Goal: Transaction & Acquisition: Purchase product/service

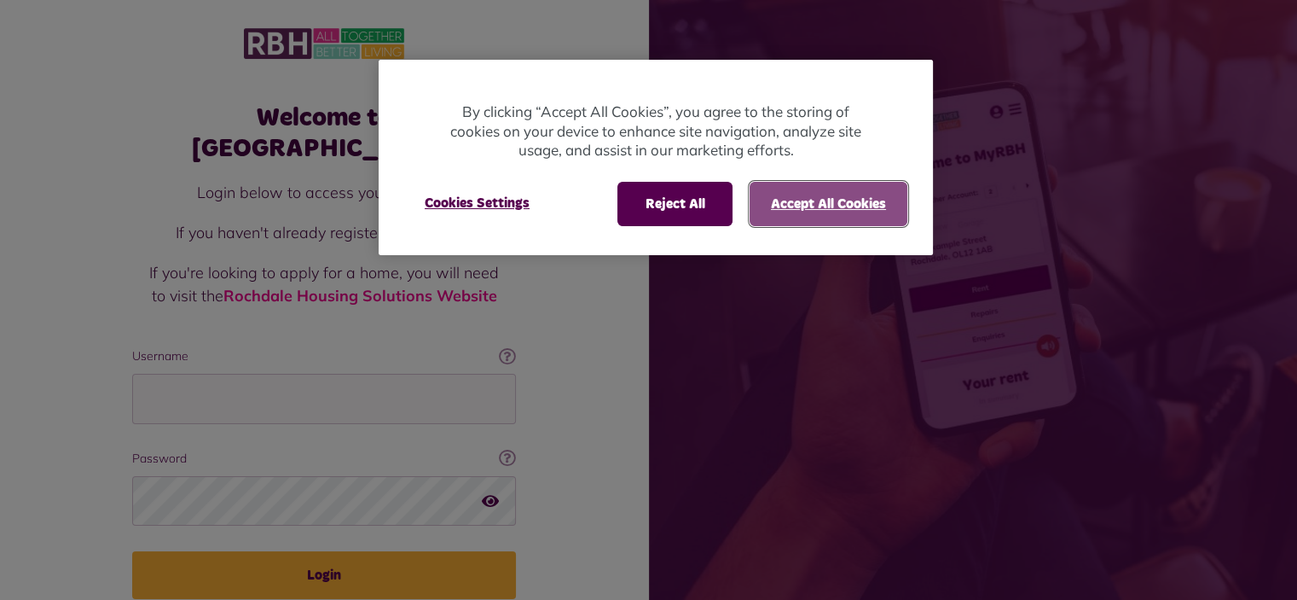
click at [846, 212] on button "Accept All Cookies" at bounding box center [829, 204] width 158 height 44
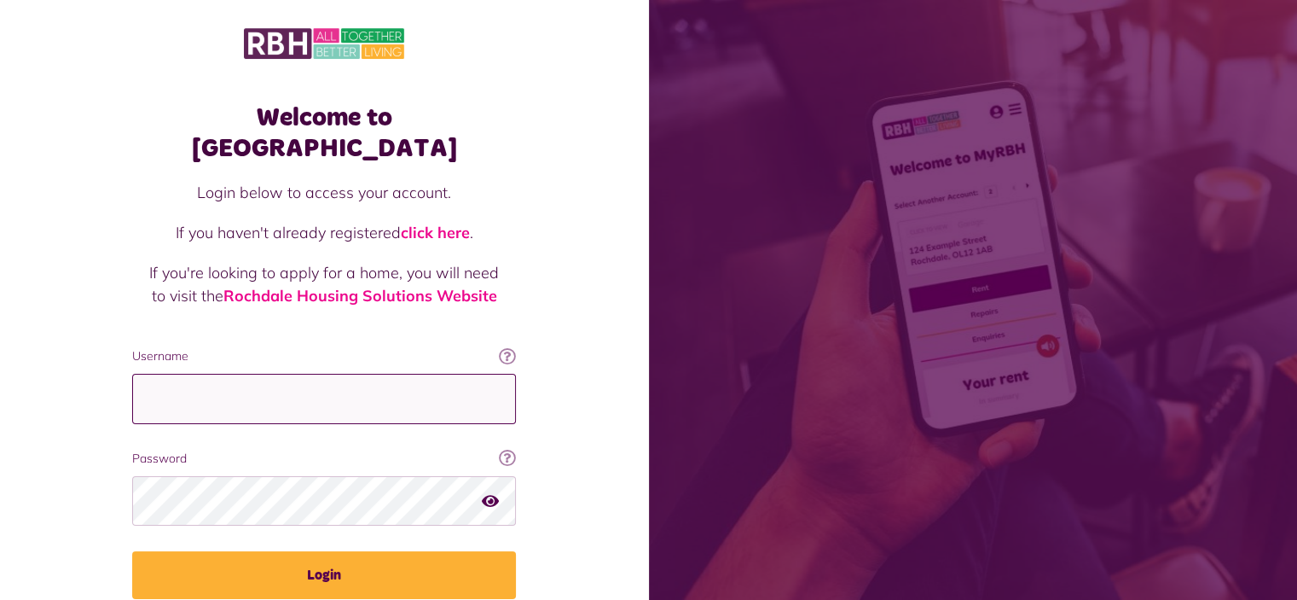
click at [185, 374] on input "Username" at bounding box center [324, 399] width 384 height 50
type input "**********"
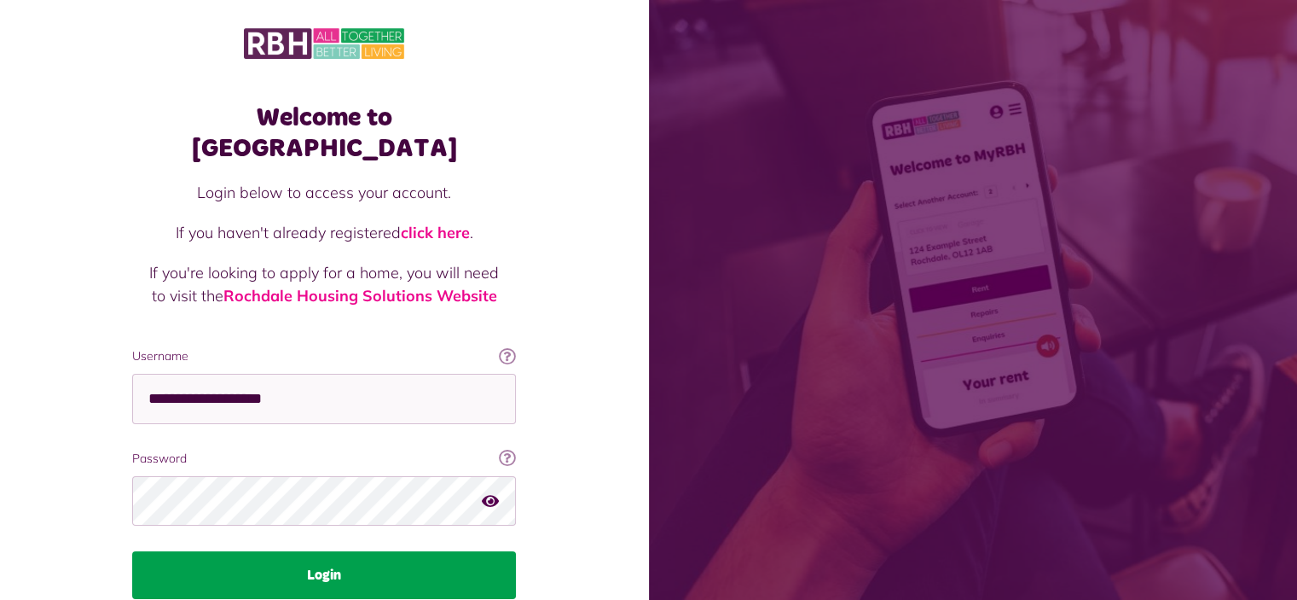
click at [323, 551] on button "Login" at bounding box center [324, 575] width 384 height 48
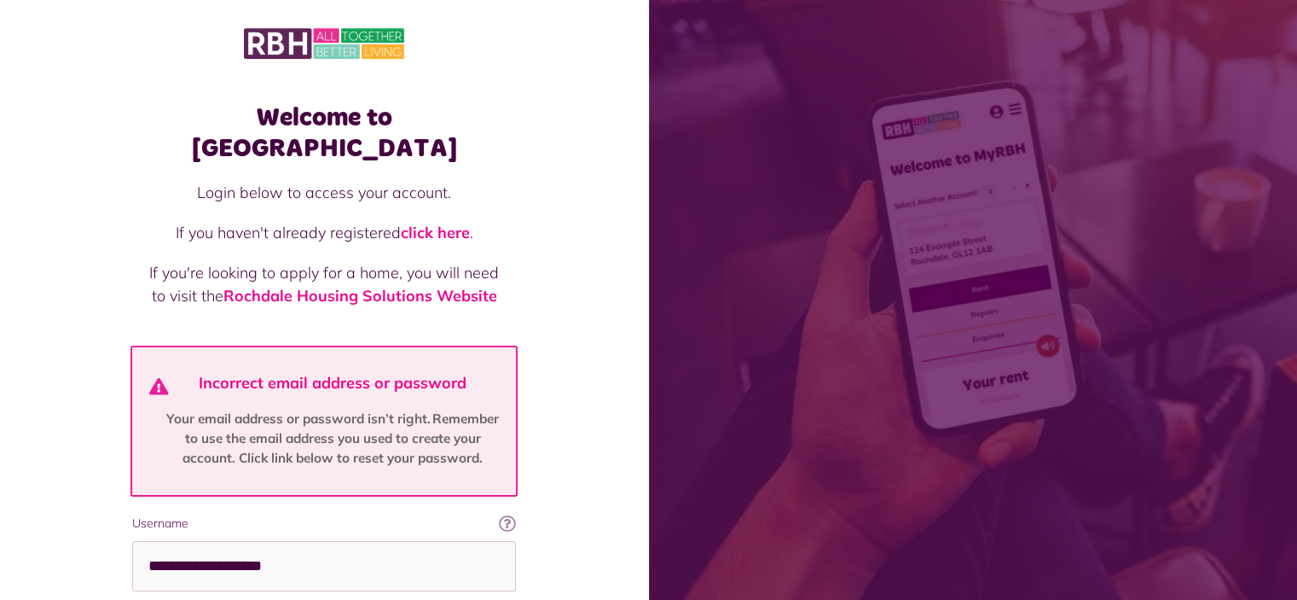
click at [576, 427] on div "Welcome to MyRBH Login below to access your account. If you haven't already reg…" at bounding box center [324, 426] width 649 height 853
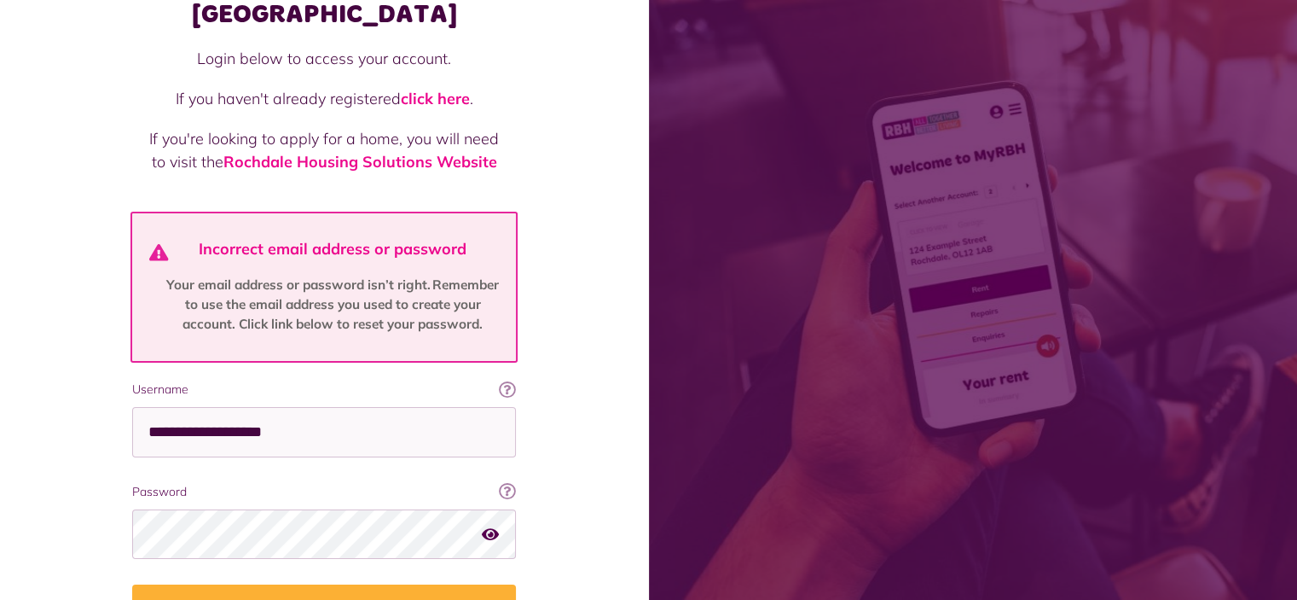
scroll to position [136, 0]
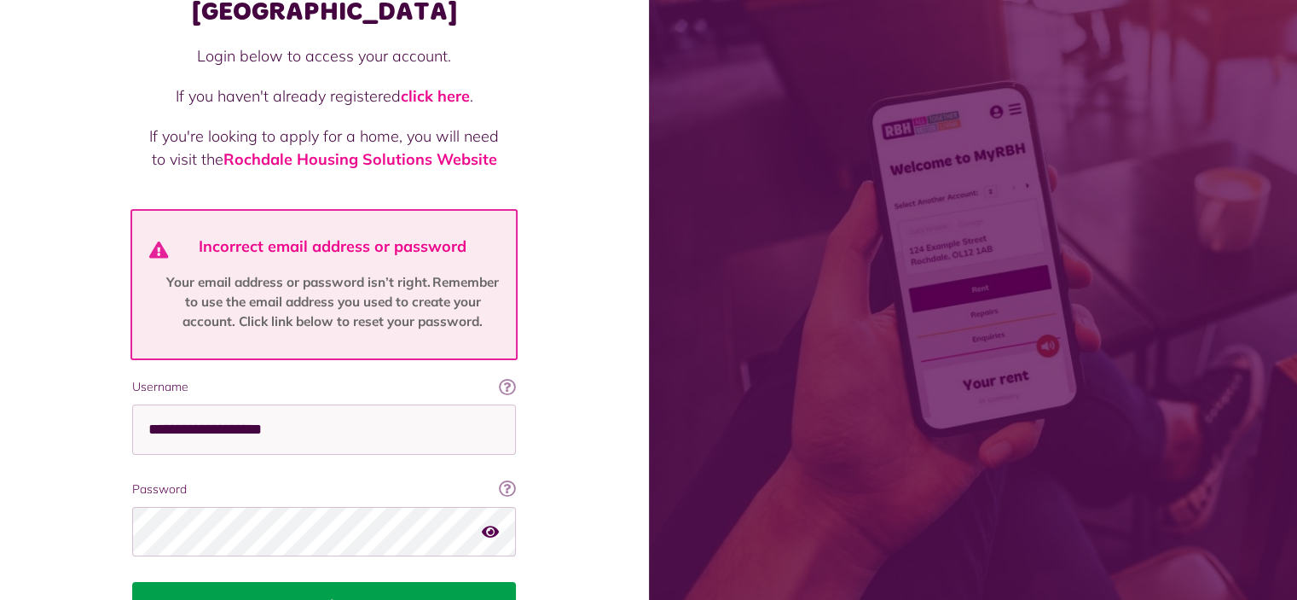
click at [304, 582] on button "Login" at bounding box center [324, 606] width 384 height 48
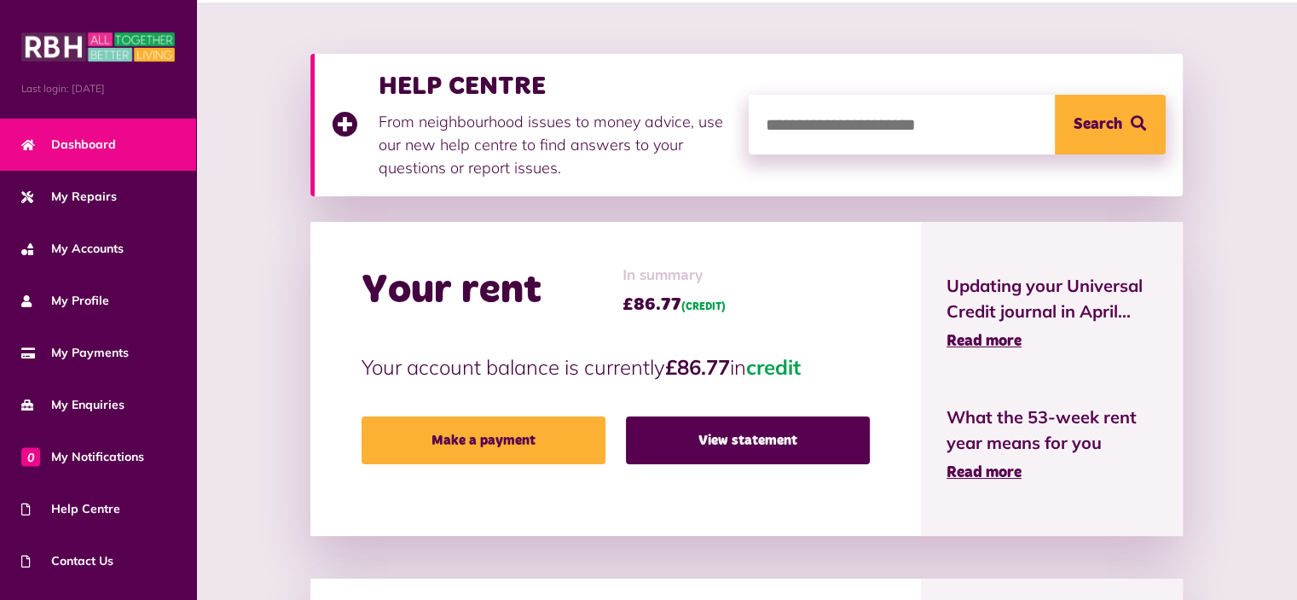
scroll to position [216, 0]
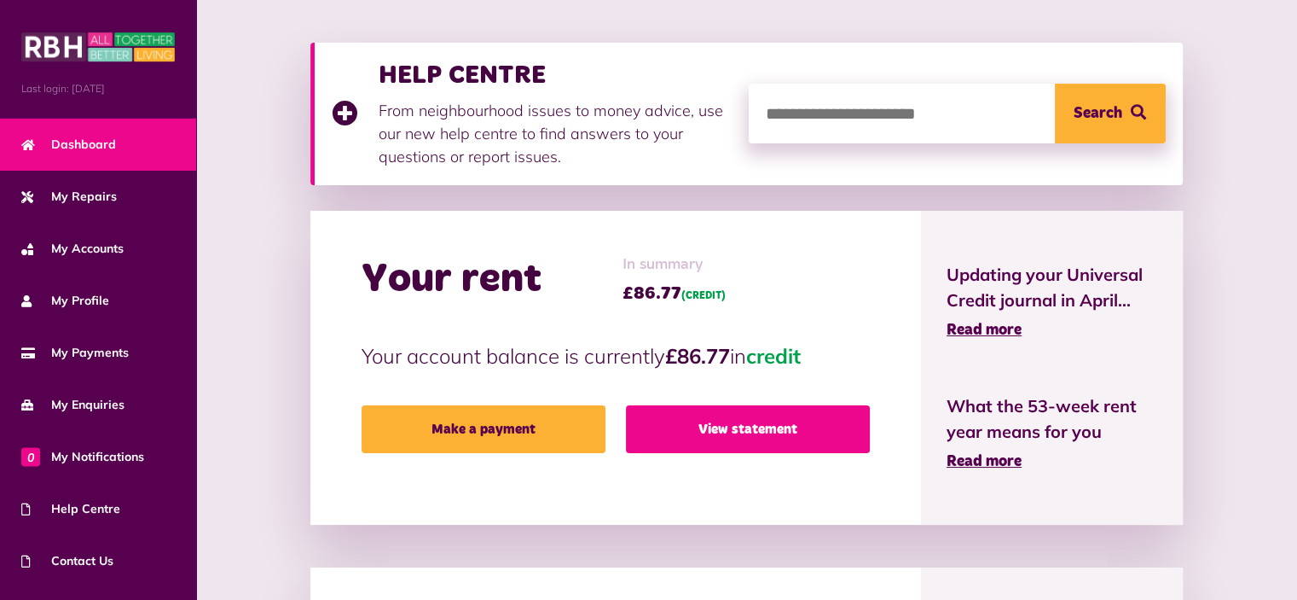
click at [763, 427] on link "View statement" at bounding box center [748, 429] width 244 height 48
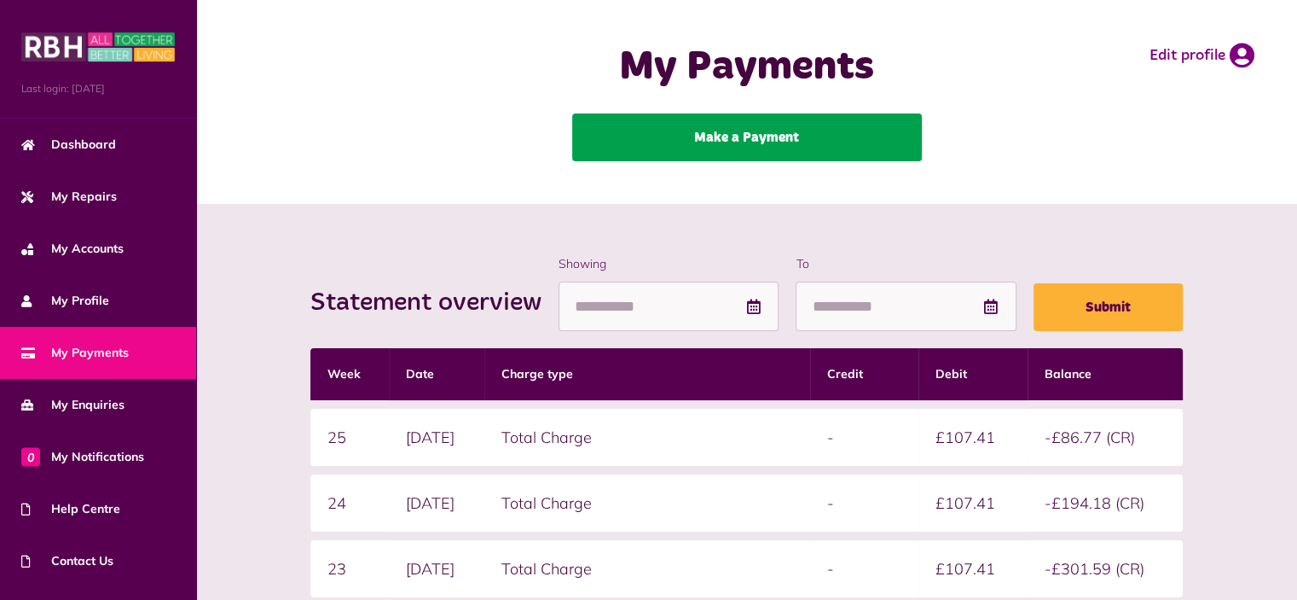
click at [774, 147] on link "Make a Payment" at bounding box center [747, 137] width 350 height 48
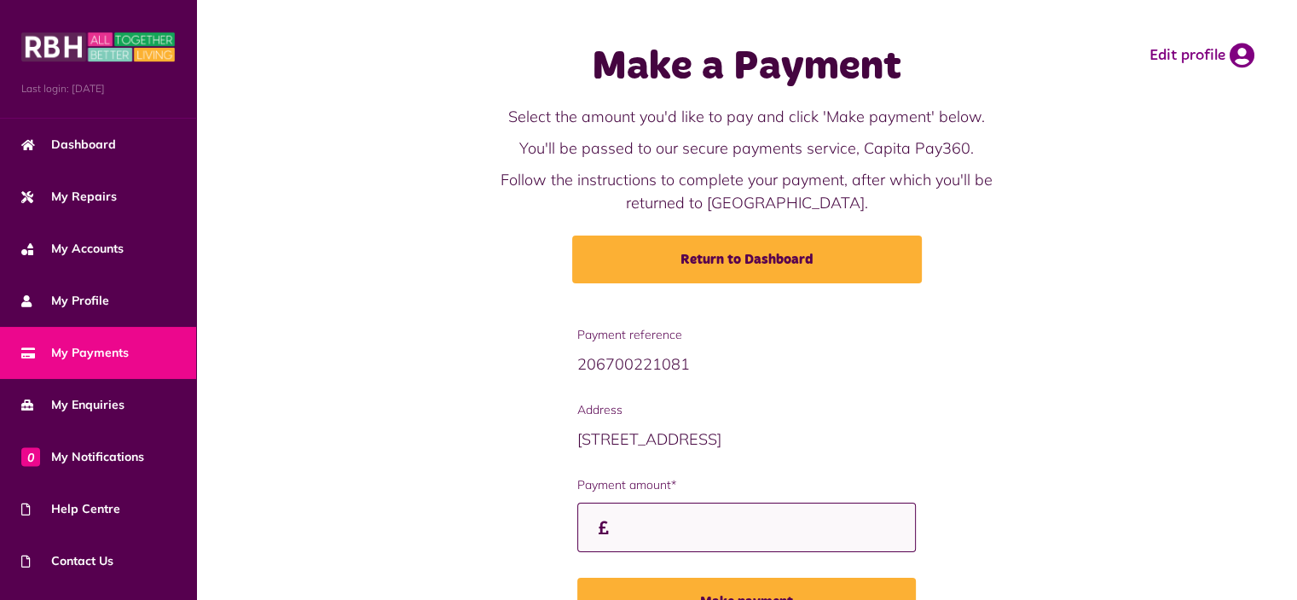
click at [650, 527] on input "Payment amount*" at bounding box center [747, 527] width 339 height 50
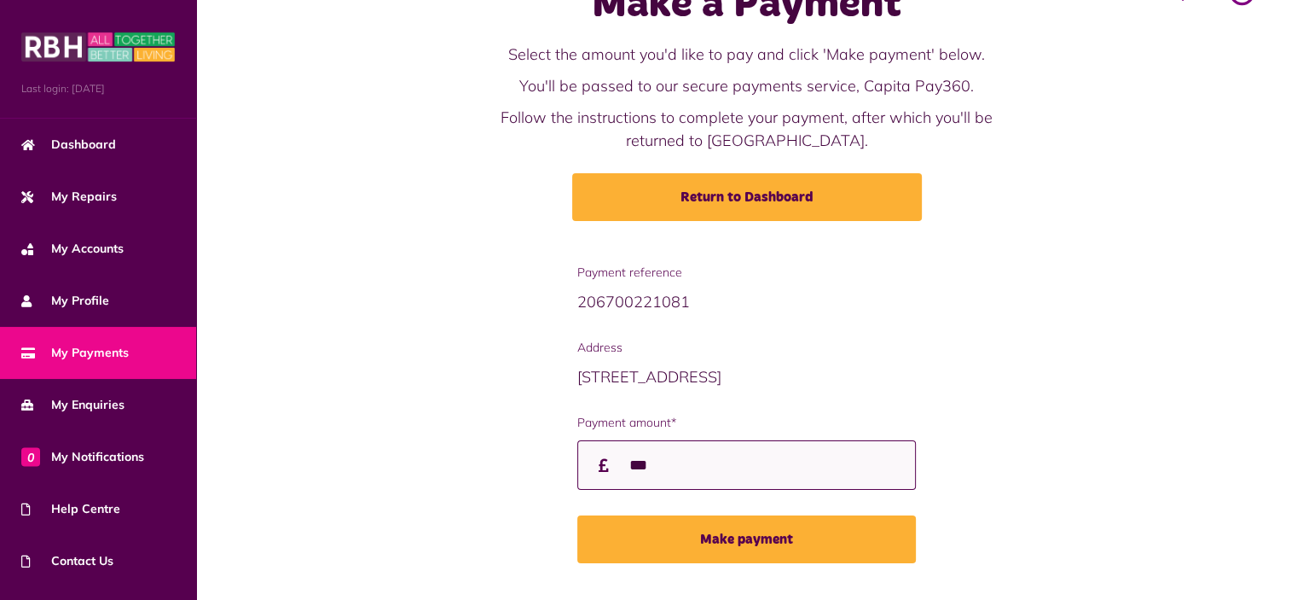
scroll to position [68, 0]
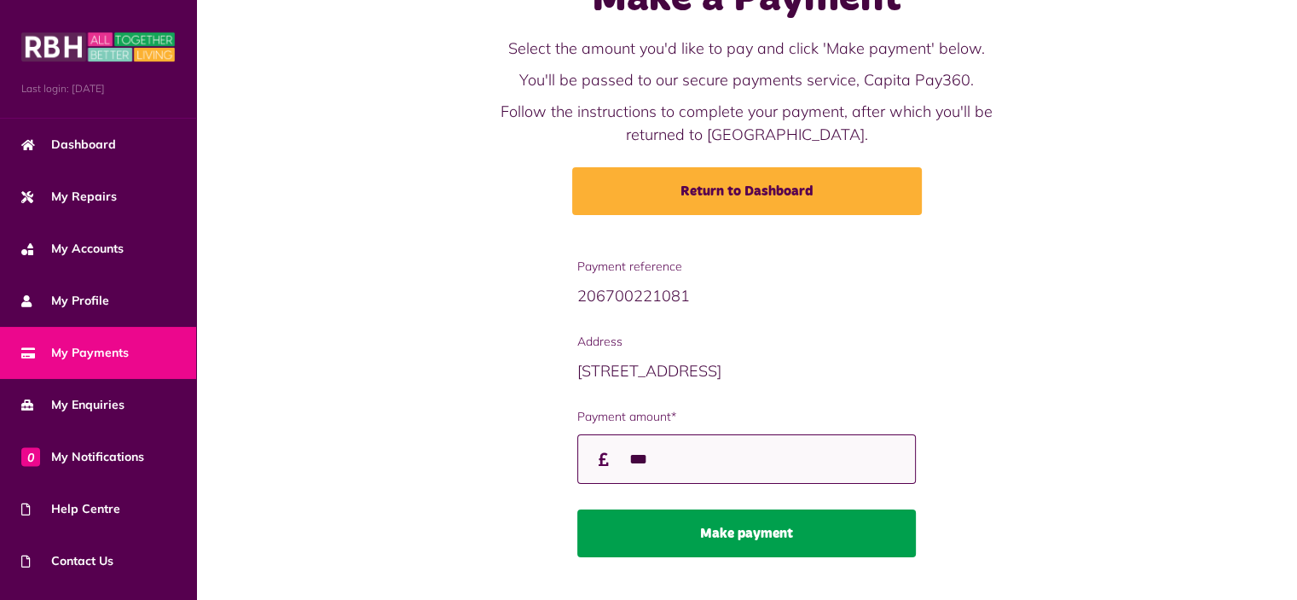
type input "***"
click at [792, 535] on button "Make payment" at bounding box center [747, 533] width 339 height 48
